Goal: Task Accomplishment & Management: Manage account settings

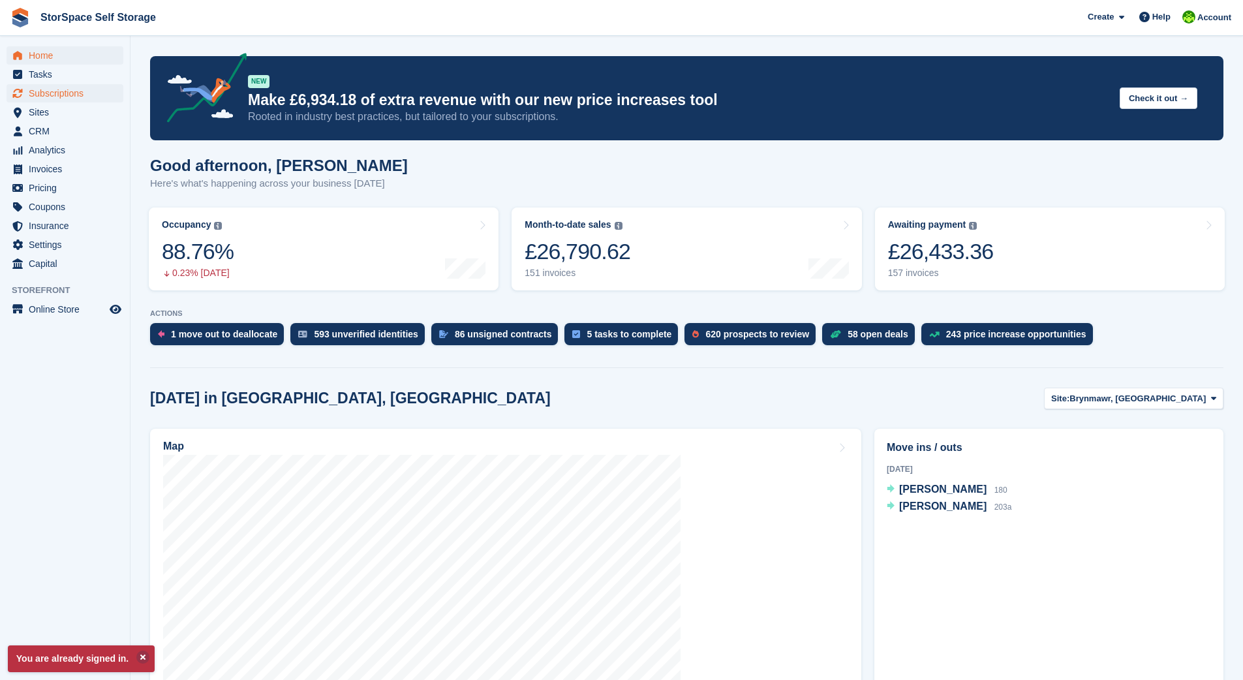
click at [65, 91] on span "Subscriptions" at bounding box center [68, 93] width 78 height 18
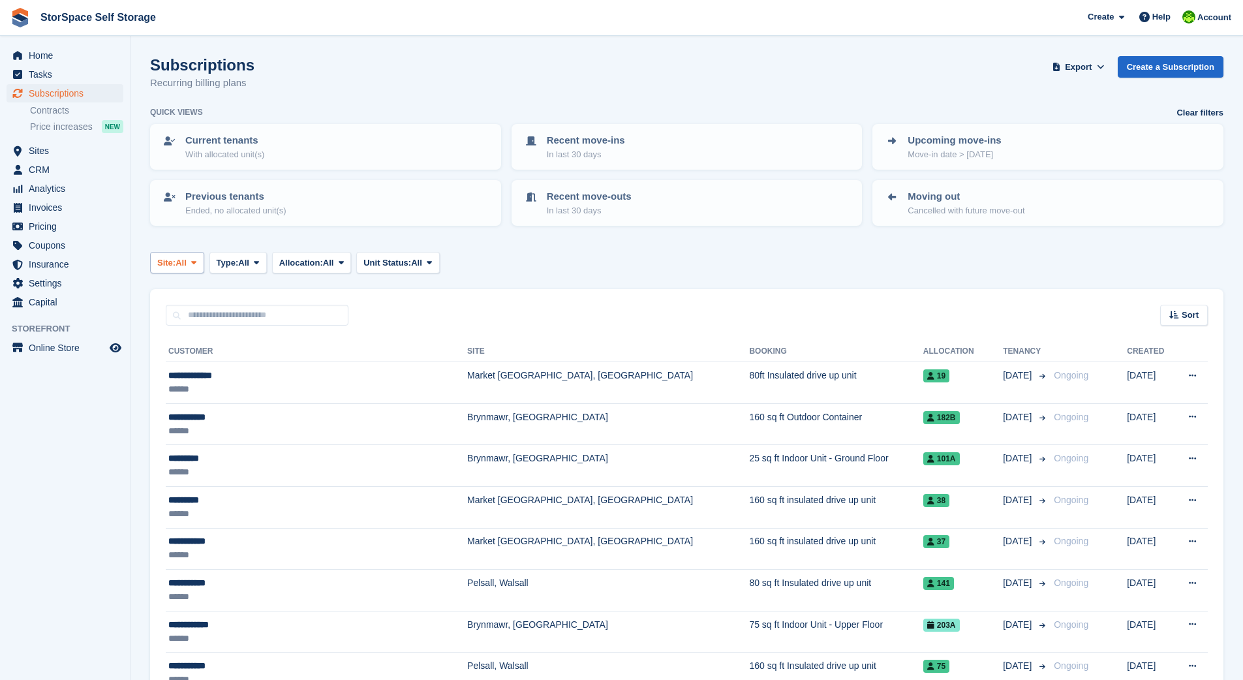
click at [181, 260] on span "All" at bounding box center [181, 262] width 11 height 13
click at [195, 311] on link "Brynmawr, [GEOGRAPHIC_DATA]" at bounding box center [285, 316] width 258 height 23
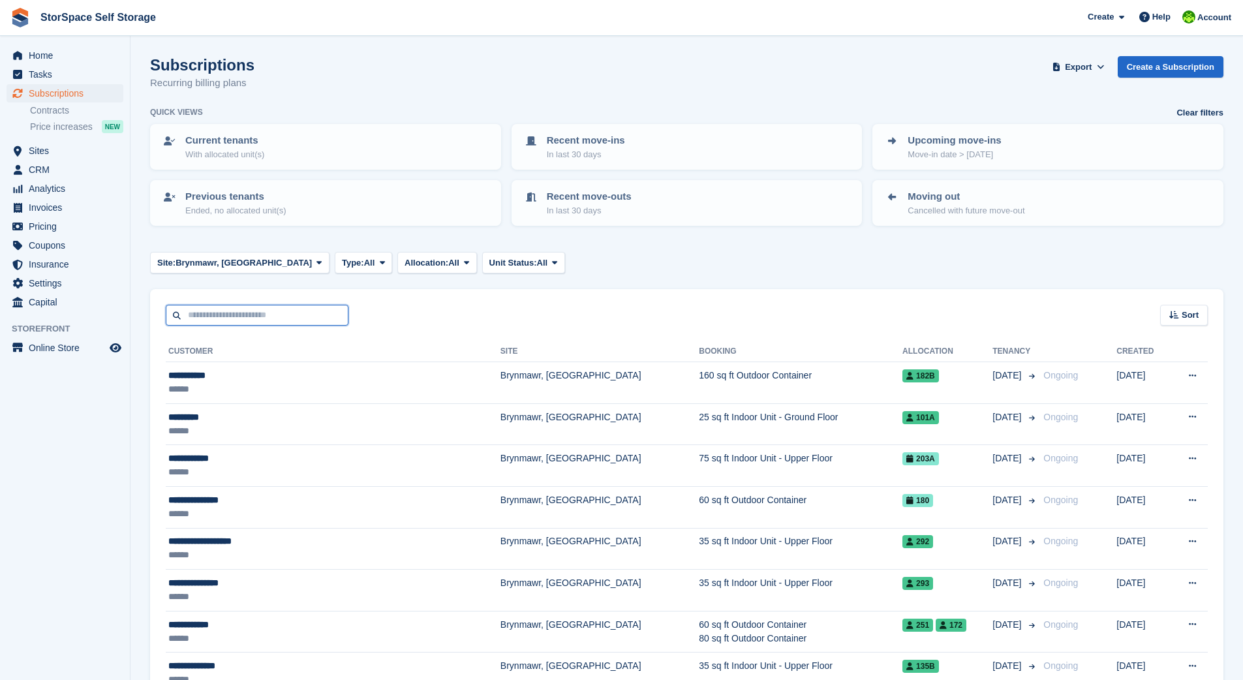
click at [276, 314] on input "text" at bounding box center [257, 316] width 183 height 22
type input "******"
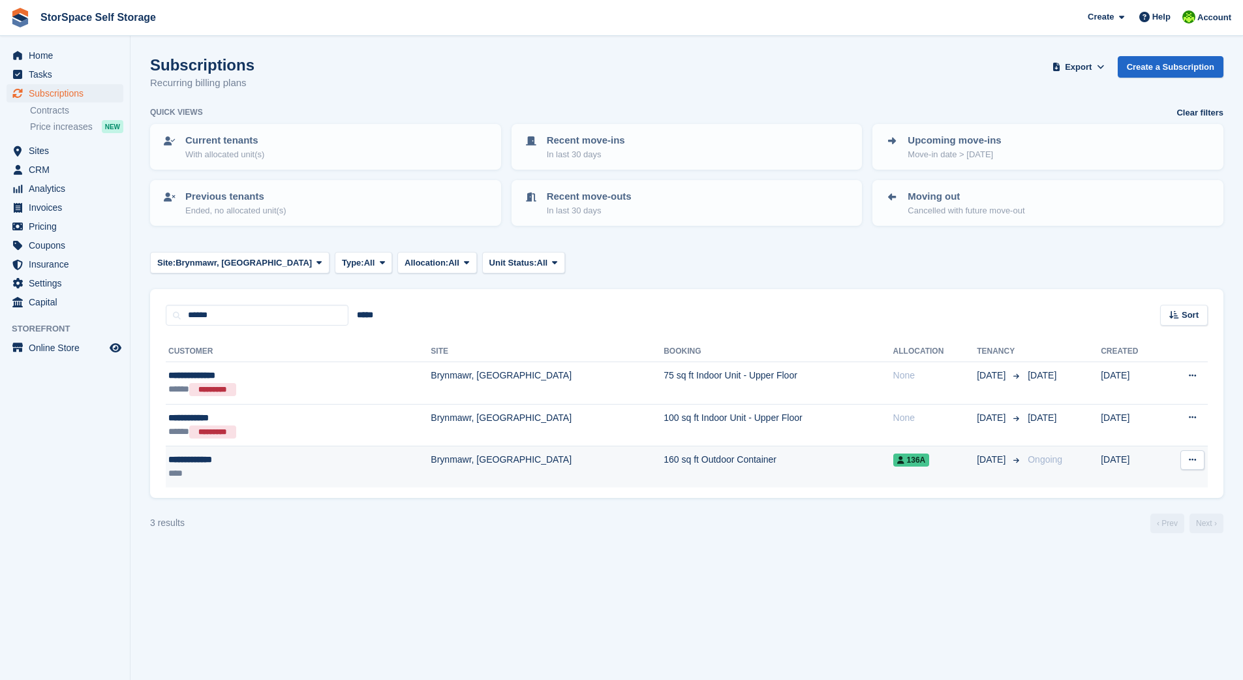
click at [431, 459] on td "Brynmawr, [GEOGRAPHIC_DATA]" at bounding box center [547, 466] width 233 height 41
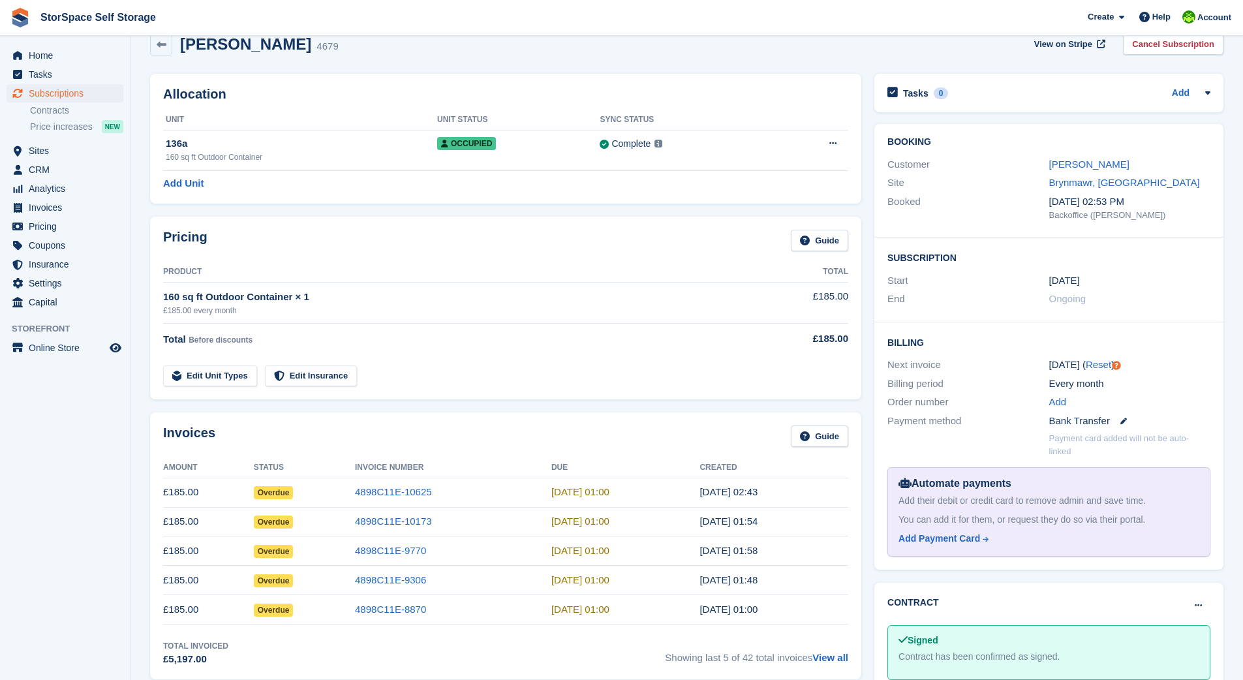
scroll to position [65, 0]
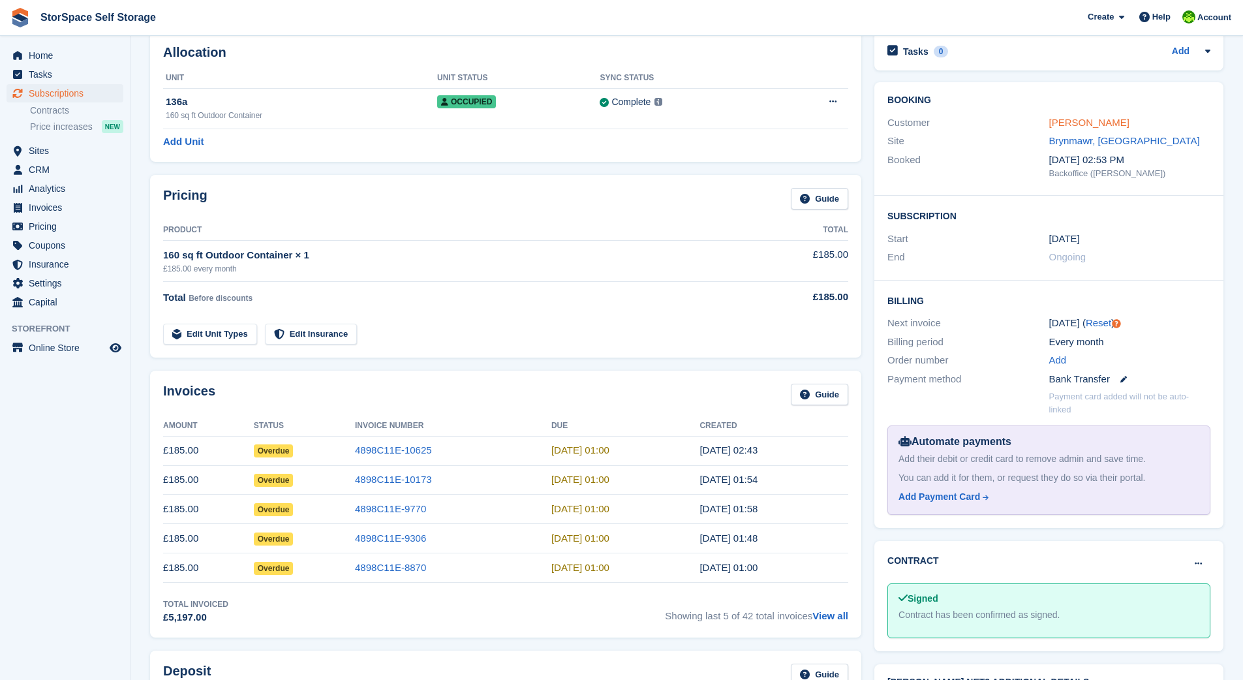
click at [1101, 123] on link "George Baulch" at bounding box center [1089, 122] width 80 height 11
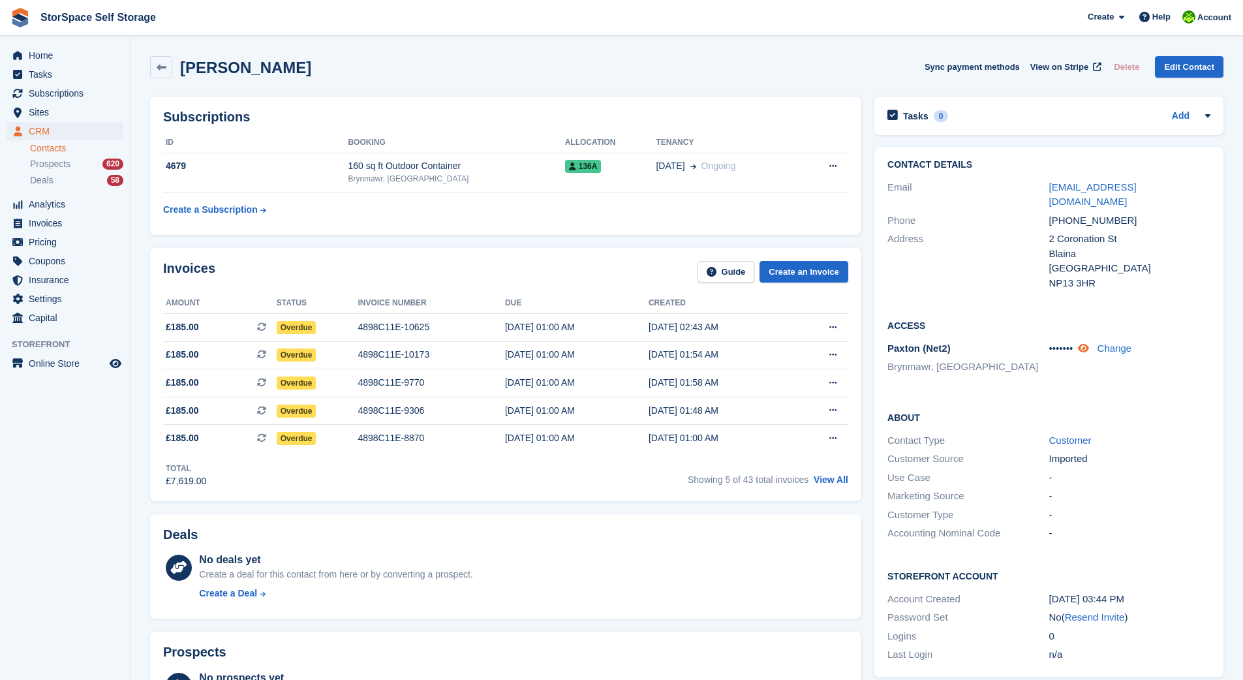
click at [1088, 343] on icon at bounding box center [1083, 348] width 11 height 10
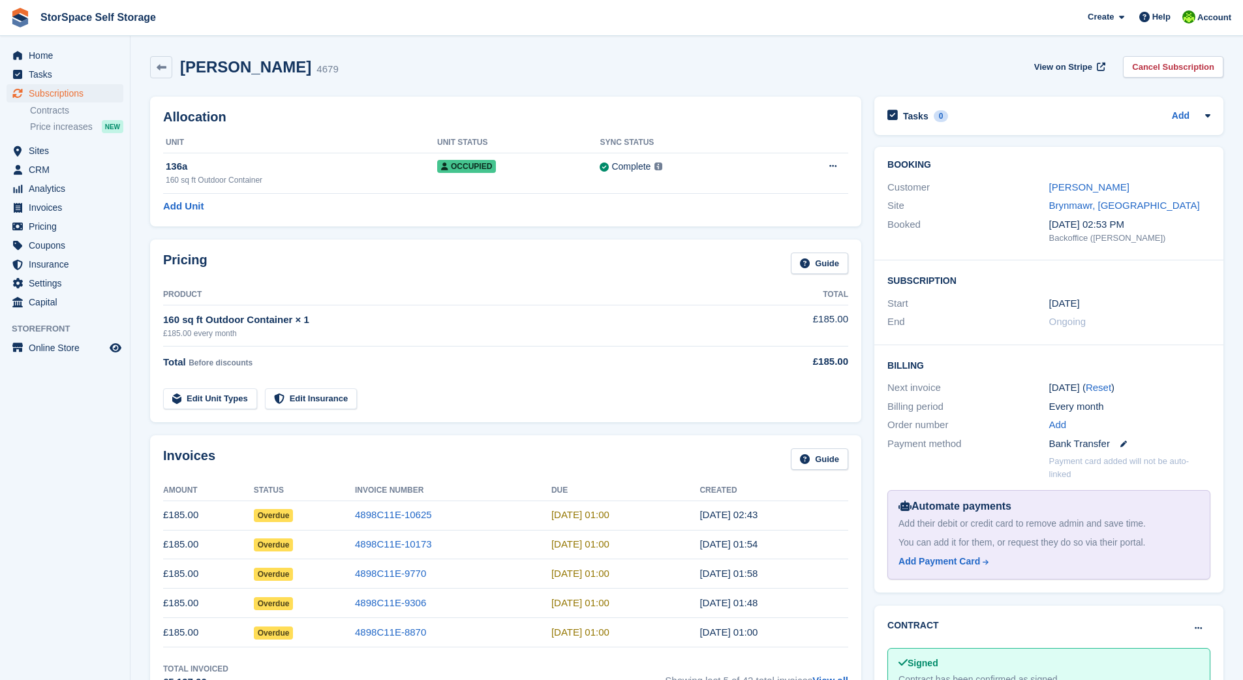
scroll to position [65, 0]
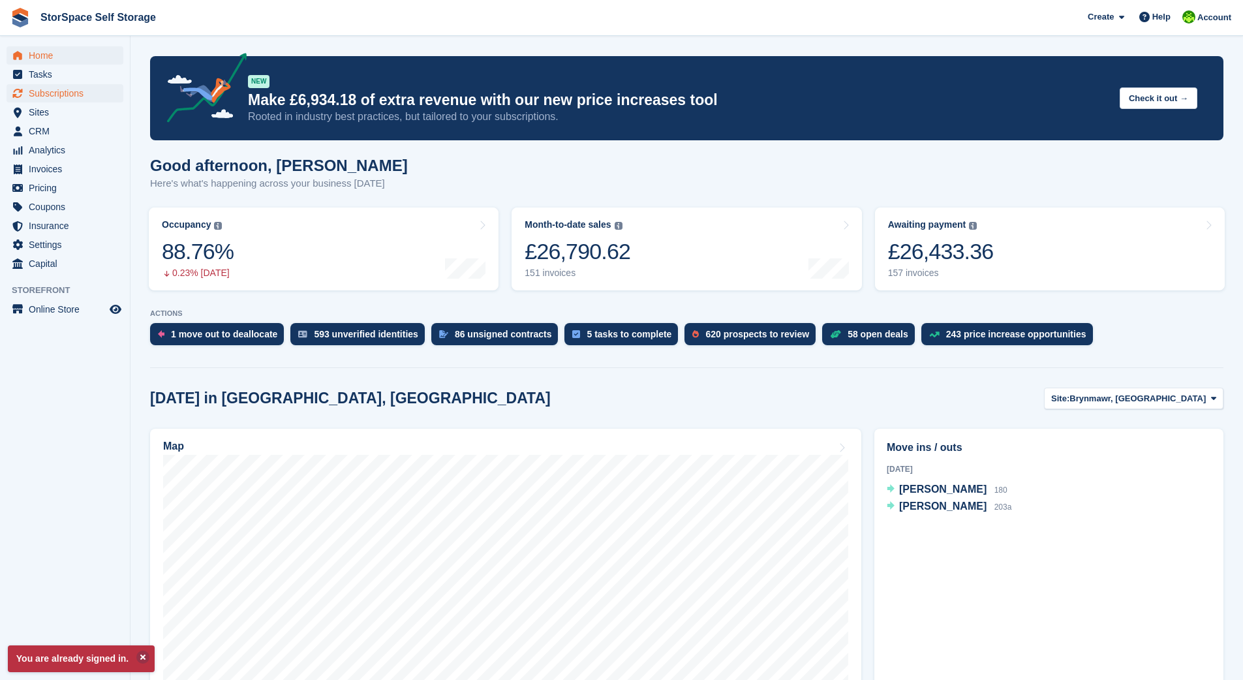
click at [37, 91] on span "Subscriptions" at bounding box center [68, 93] width 78 height 18
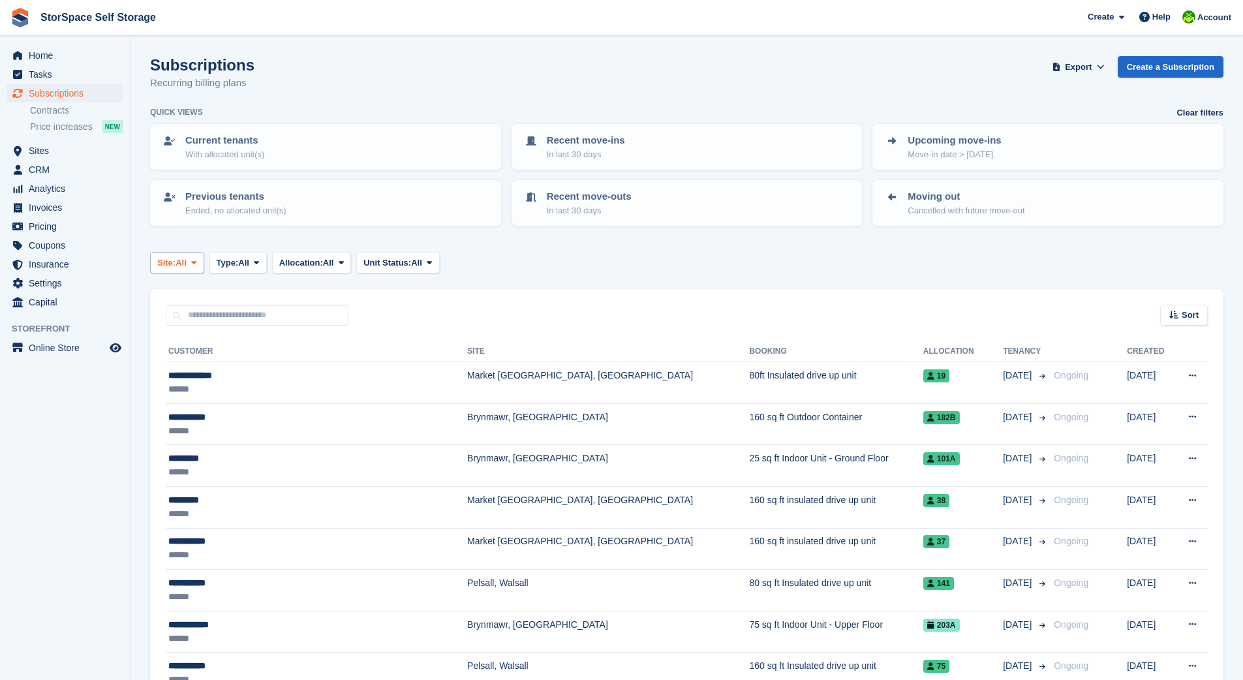
click at [185, 258] on span "All" at bounding box center [181, 262] width 11 height 13
click at [190, 309] on link "Brynmawr, [GEOGRAPHIC_DATA]" at bounding box center [285, 316] width 258 height 23
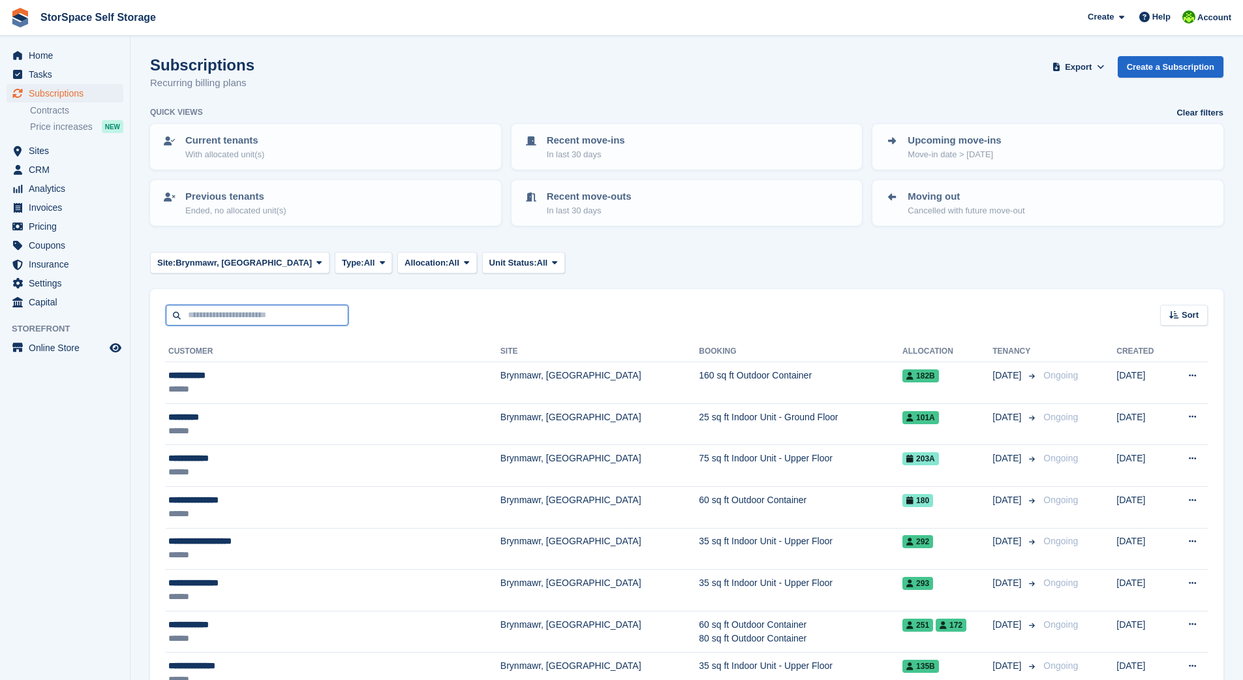
click at [258, 313] on input "text" at bounding box center [257, 316] width 183 height 22
type input "***"
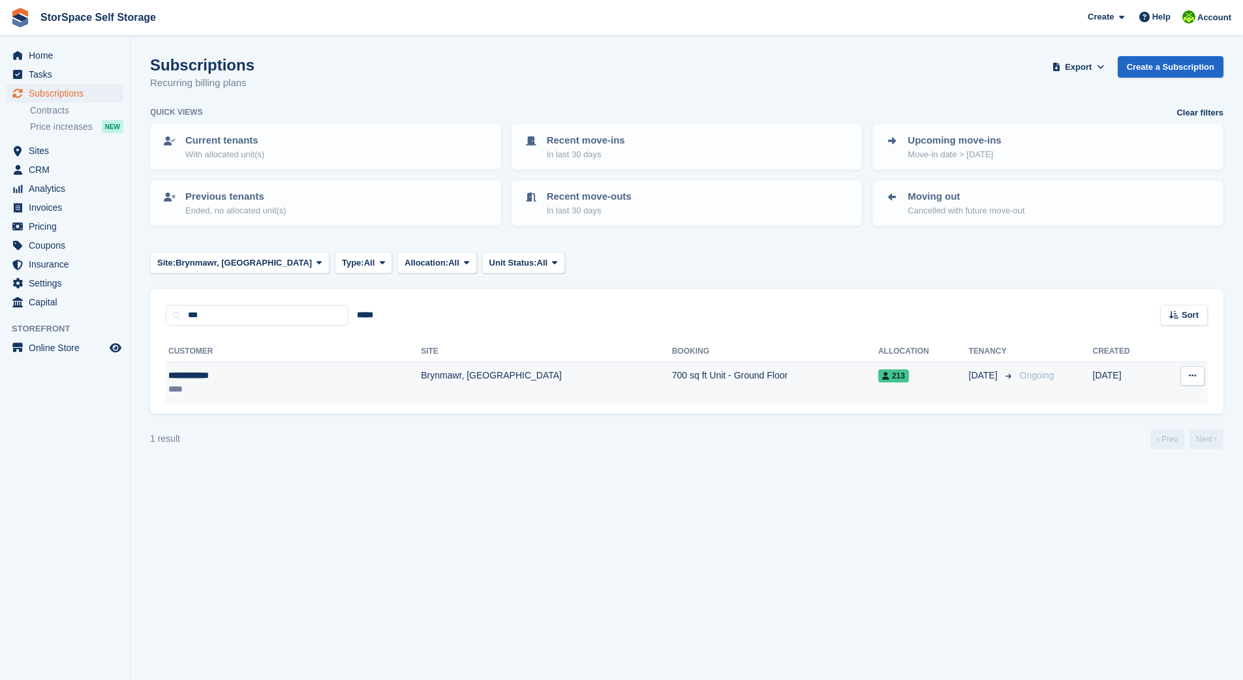
click at [421, 373] on td "Brynmawr, [GEOGRAPHIC_DATA]" at bounding box center [546, 382] width 251 height 41
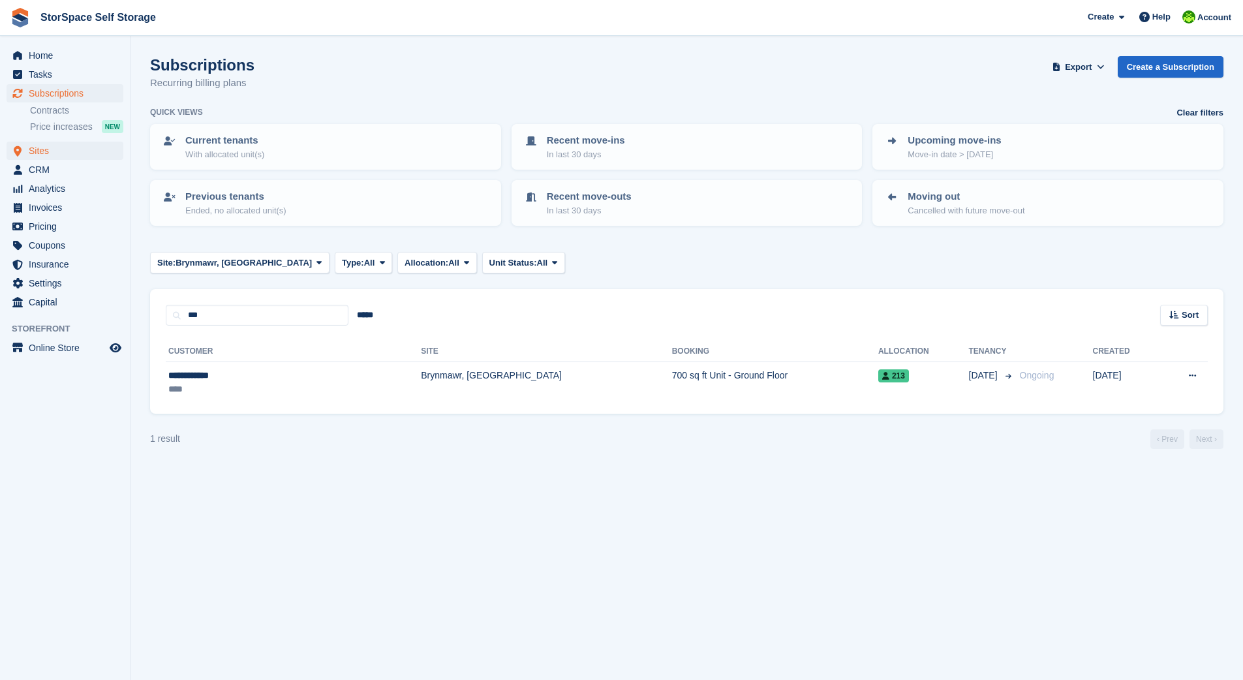
click at [35, 153] on span "Sites" at bounding box center [68, 151] width 78 height 18
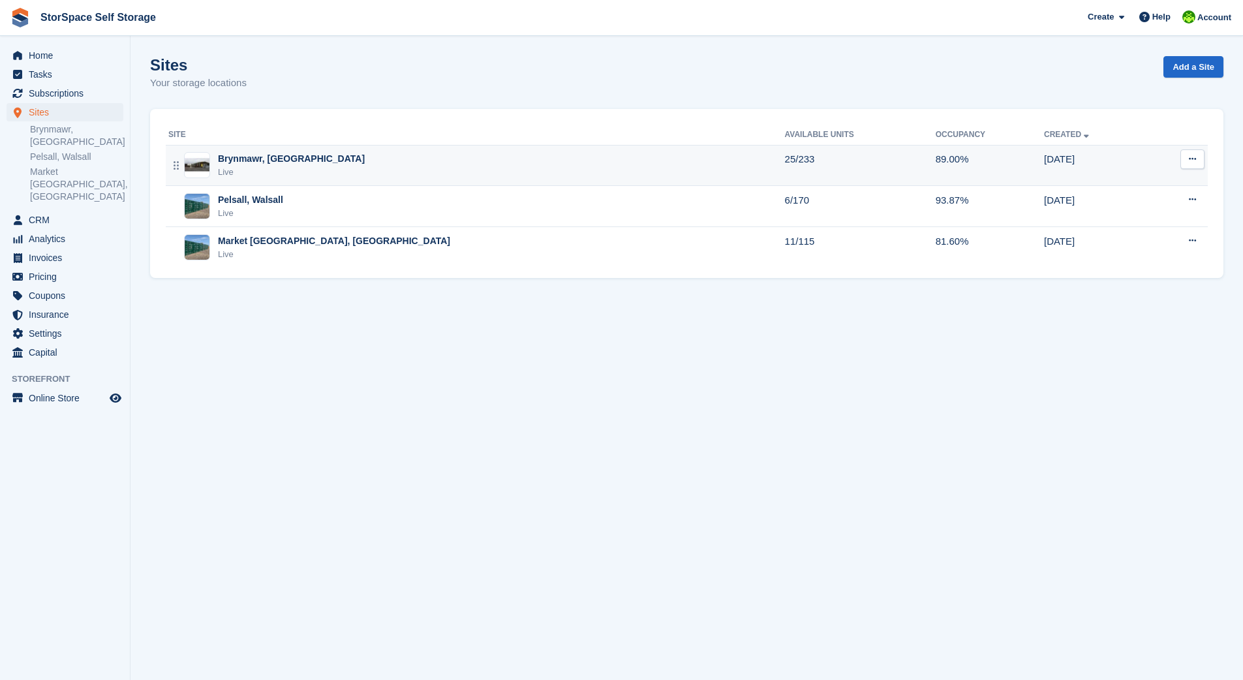
click at [311, 161] on div "Brynmawr, [GEOGRAPHIC_DATA]" at bounding box center [291, 159] width 147 height 14
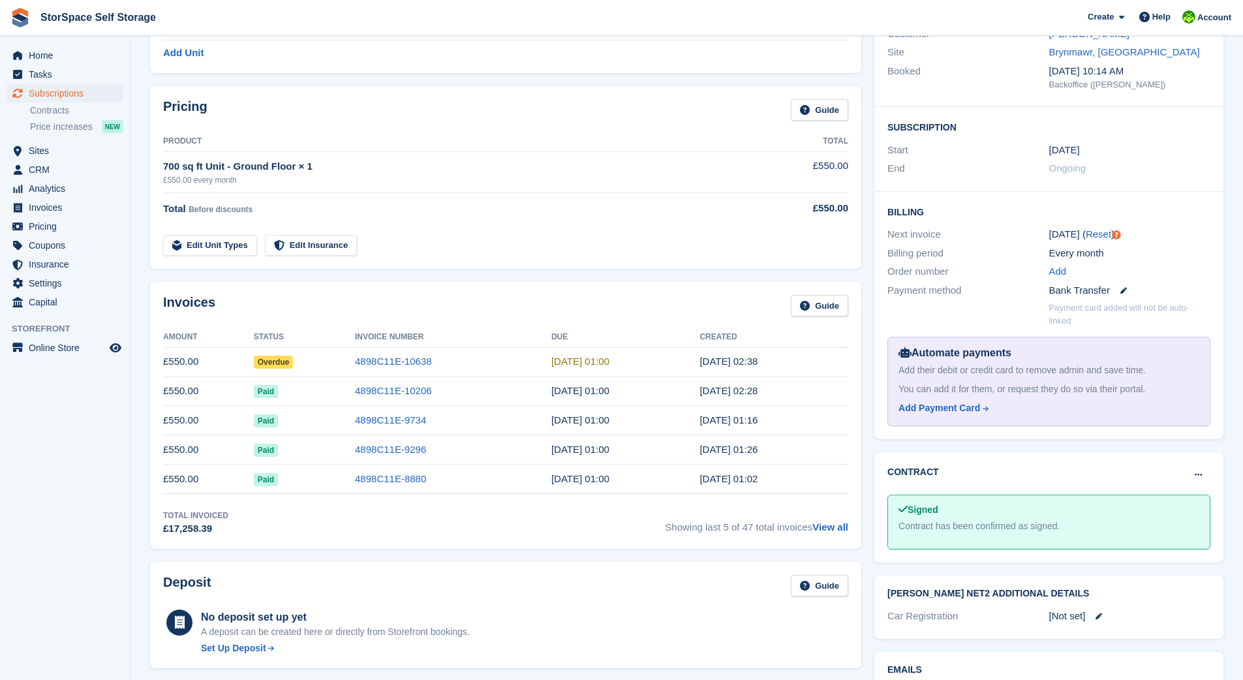
scroll to position [156, 0]
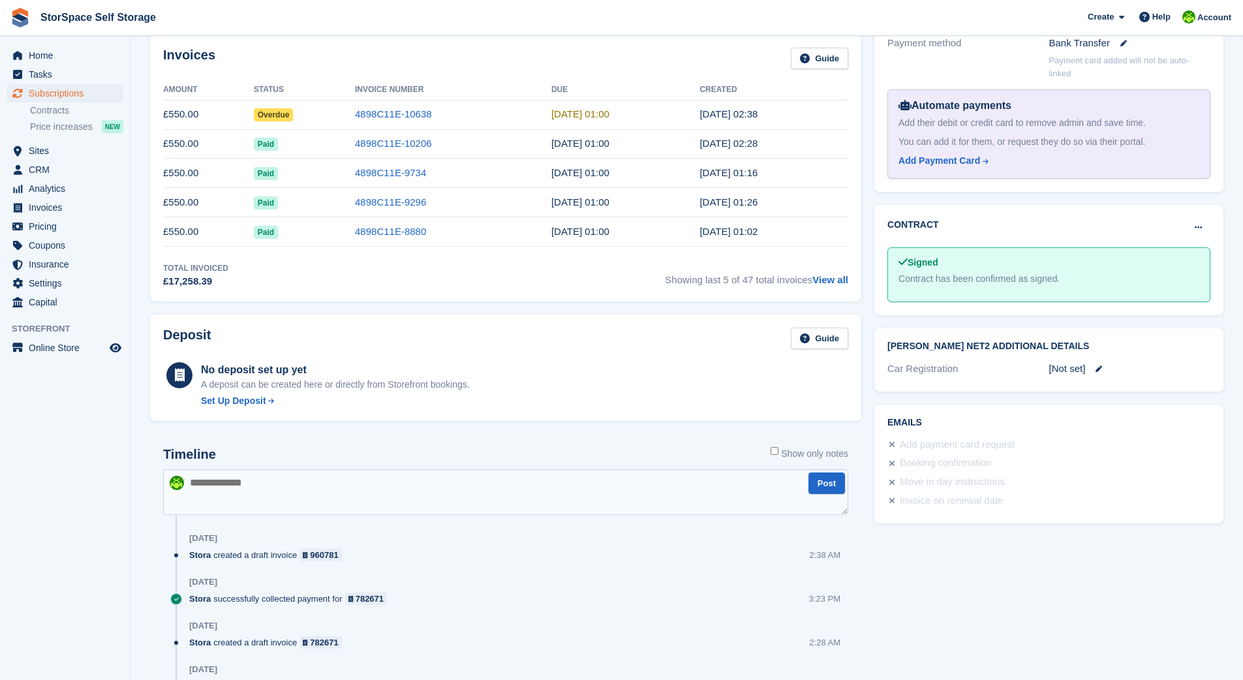
scroll to position [604, 0]
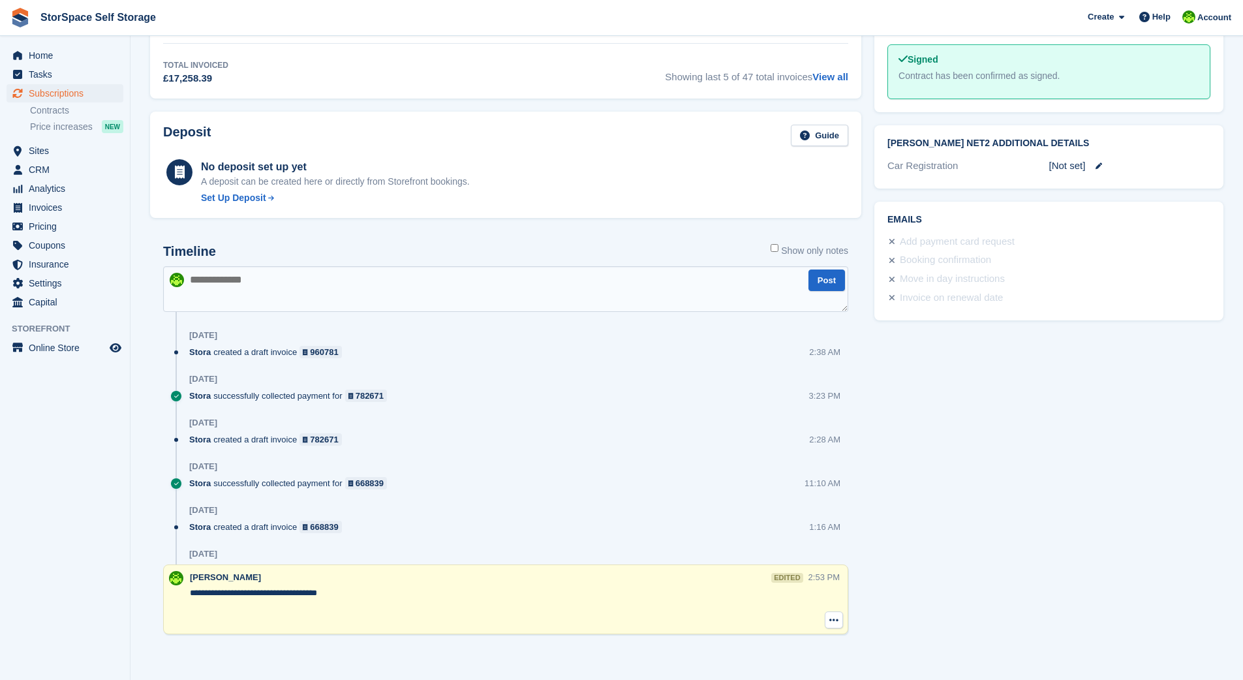
click at [839, 626] on button at bounding box center [834, 619] width 18 height 17
click at [690, 605] on textarea "**********" at bounding box center [498, 606] width 617 height 39
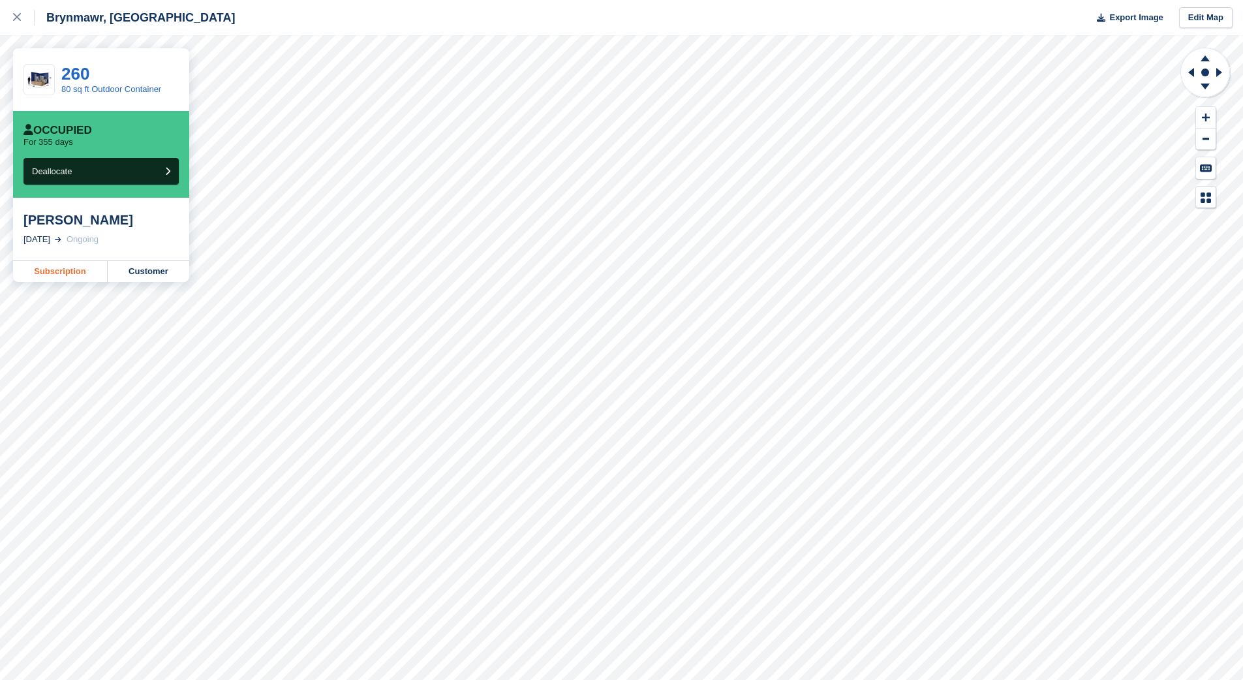
click at [75, 276] on link "Subscription" at bounding box center [60, 271] width 95 height 21
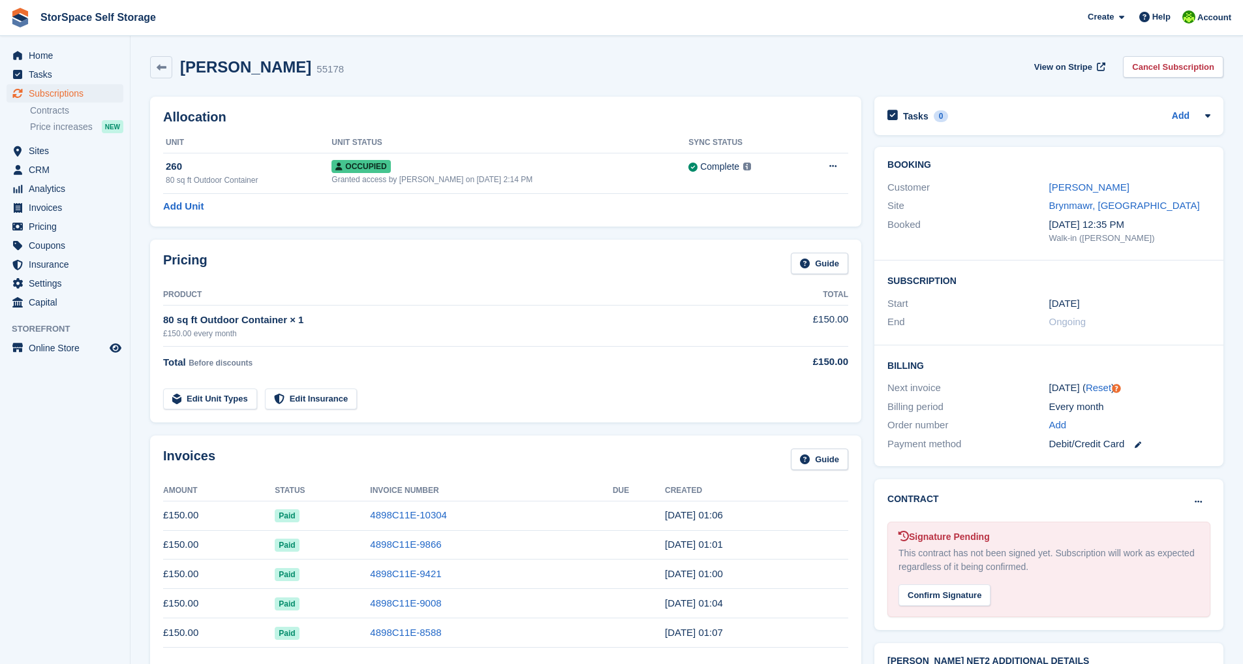
click at [208, 27] on span "StorSpace Self Storage Create Subscription Invoice Contact Deal Discount Page H…" at bounding box center [621, 17] width 1243 height 35
click at [423, 67] on div "[PERSON_NAME] 55178 View on Stripe Cancel Subscription" at bounding box center [686, 67] width 1073 height 22
